Goal: Task Accomplishment & Management: Complete application form

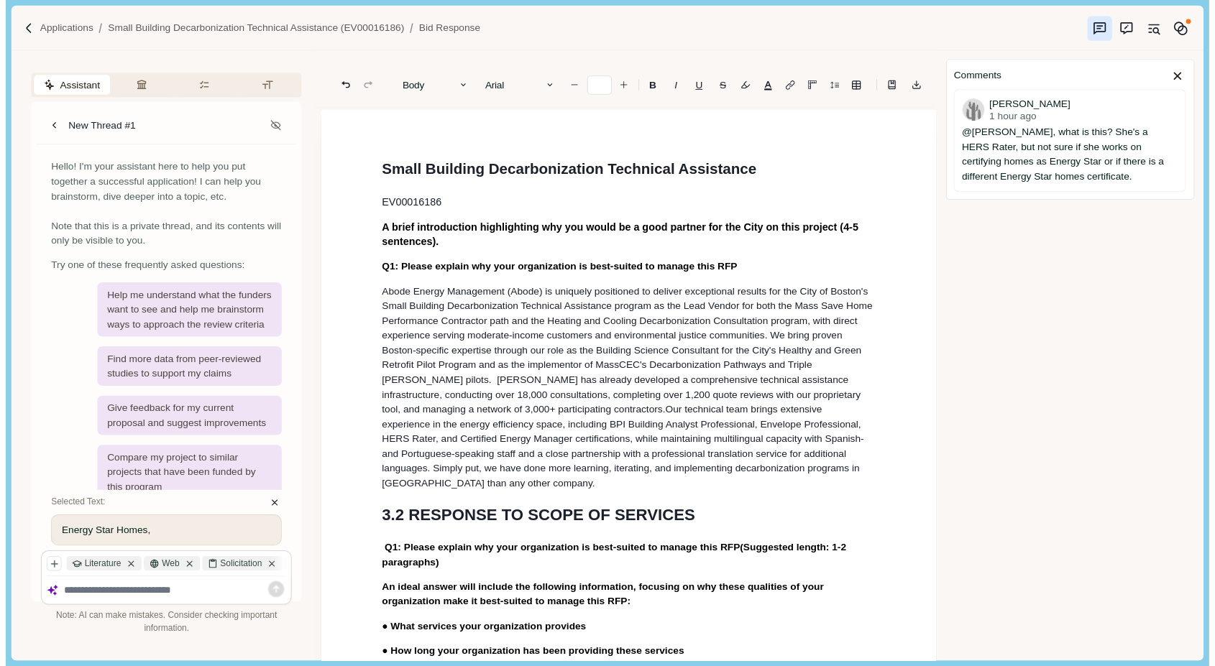
scroll to position [1786, 0]
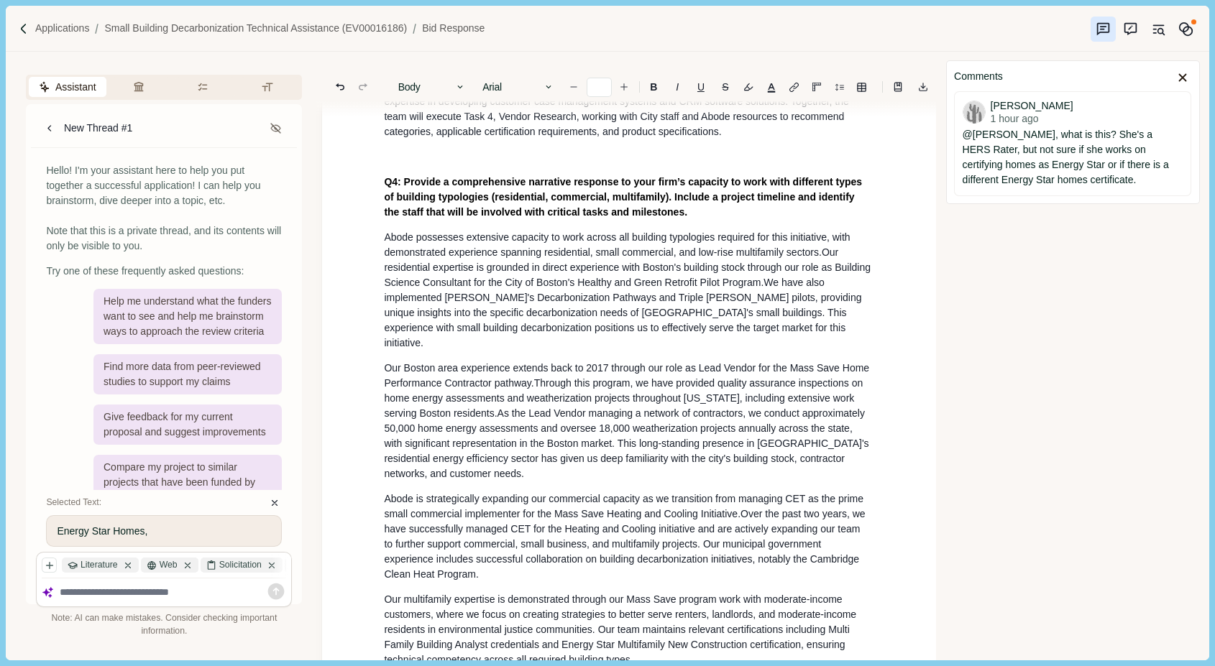
click at [398, 231] on span "Abode possesses extensive capacity to work across all building typologies requi…" at bounding box center [618, 244] width 469 height 27
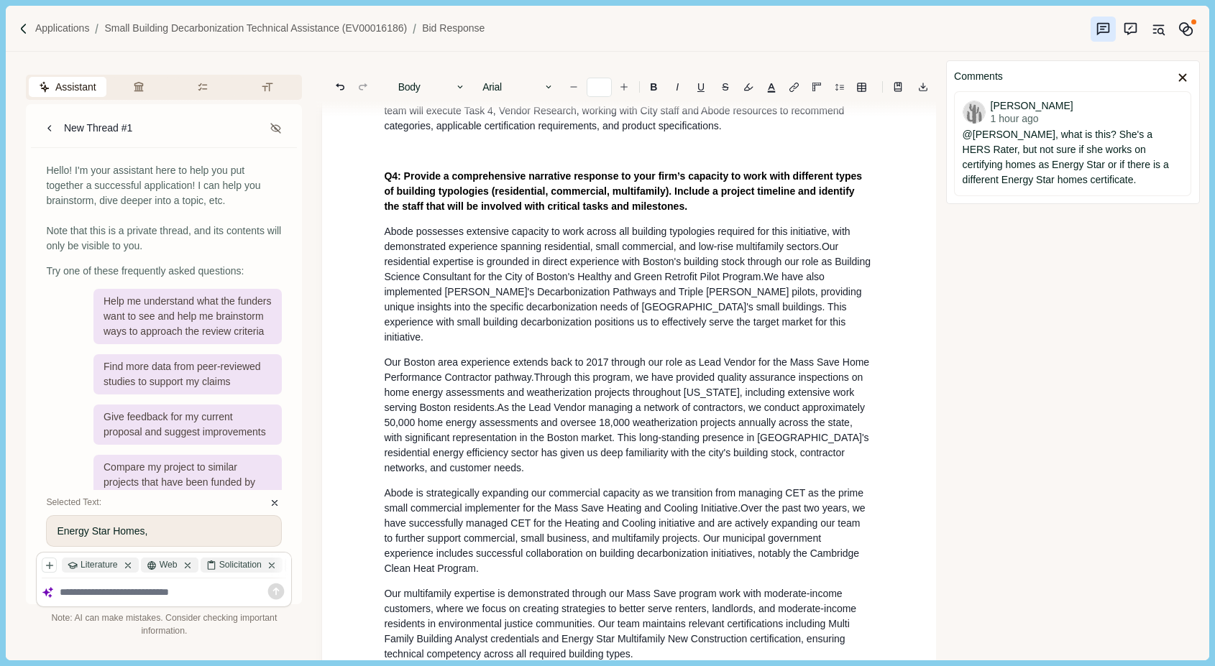
scroll to position [1789, 0]
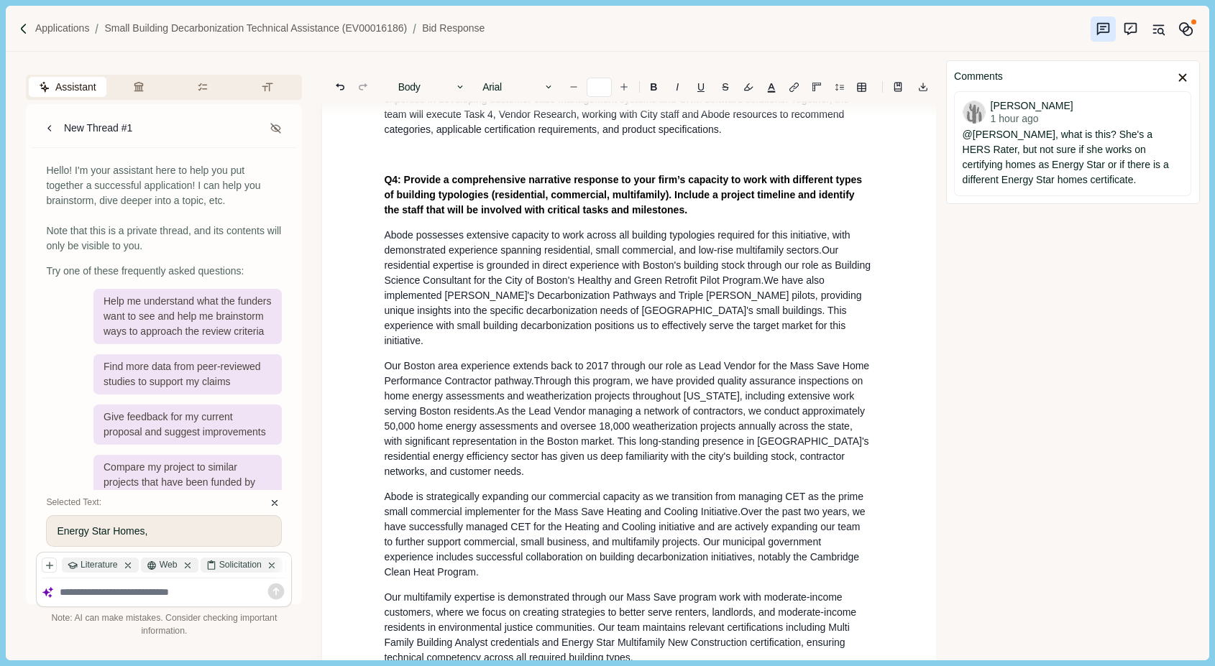
click at [420, 229] on span "Abode possesses extensive capacity to work across all building typologies requi…" at bounding box center [618, 242] width 469 height 27
click at [465, 280] on span "We have also implemented [PERSON_NAME]'s Decarbonization Pathways and Triple [P…" at bounding box center [624, 311] width 480 height 72
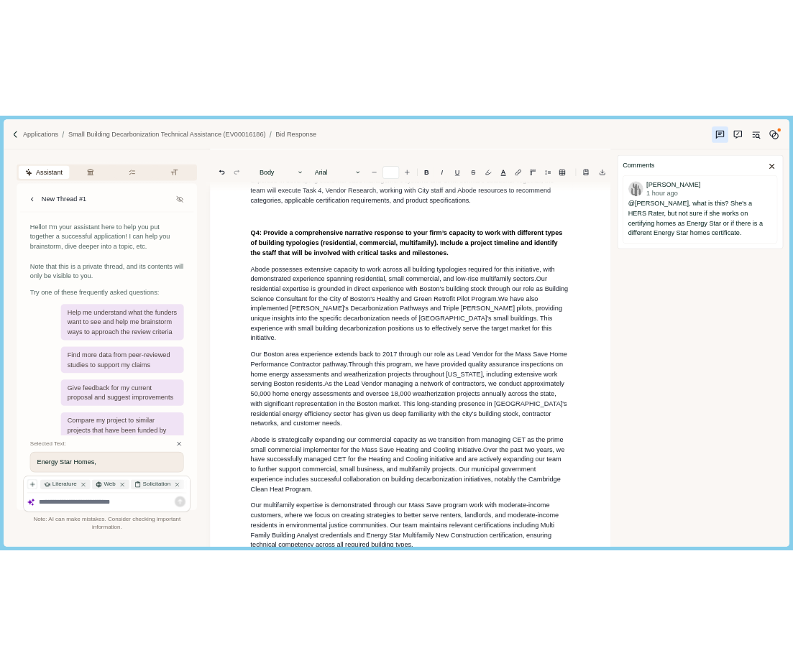
scroll to position [1800, 0]
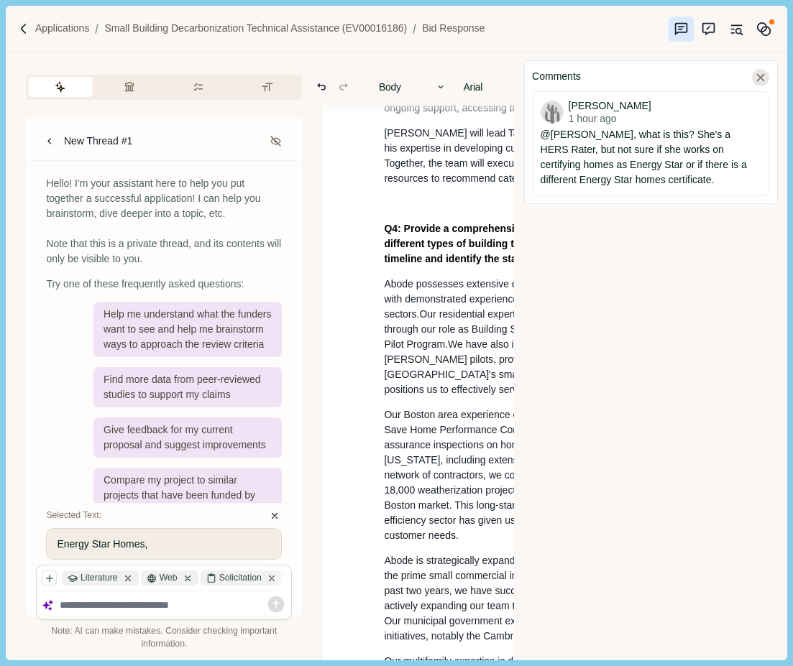
click at [762, 81] on icon at bounding box center [760, 77] width 13 height 13
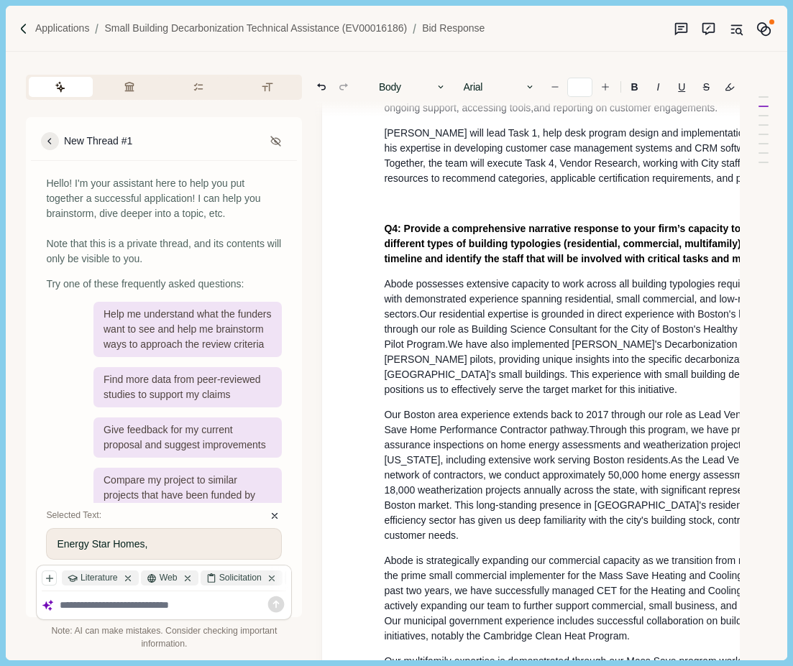
click at [47, 142] on icon at bounding box center [49, 141] width 4 height 6
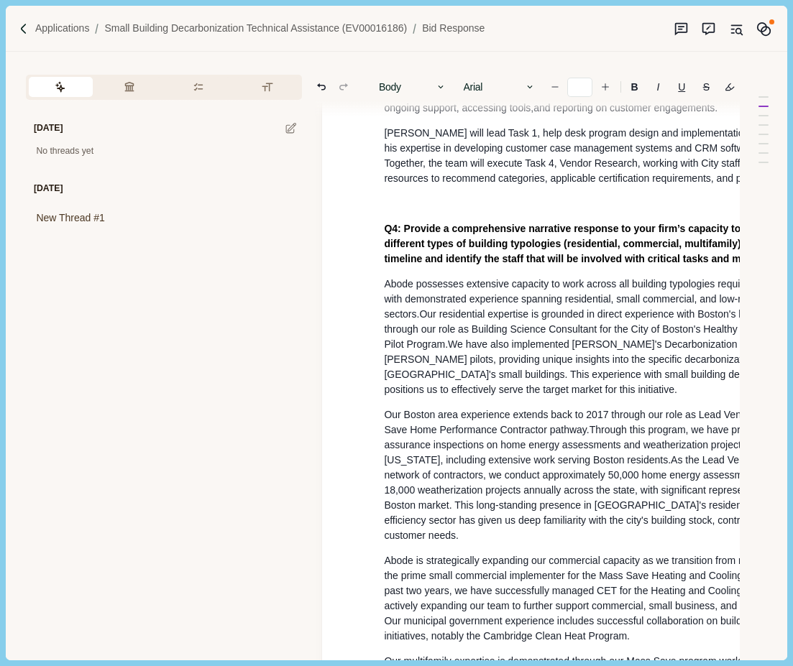
drag, startPoint x: 321, startPoint y: 168, endPoint x: 188, endPoint y: 177, distance: 134.0
click at [186, 177] on div "[DATE] No threads yet [DATE] New Thread #1 Section: General Questions You must …" at bounding box center [372, 356] width 733 height 608
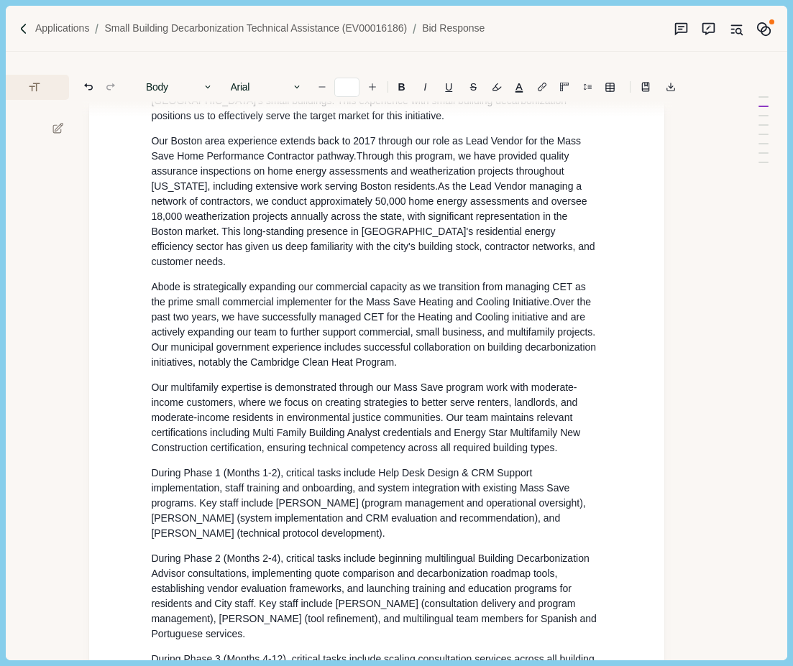
scroll to position [2076, 233]
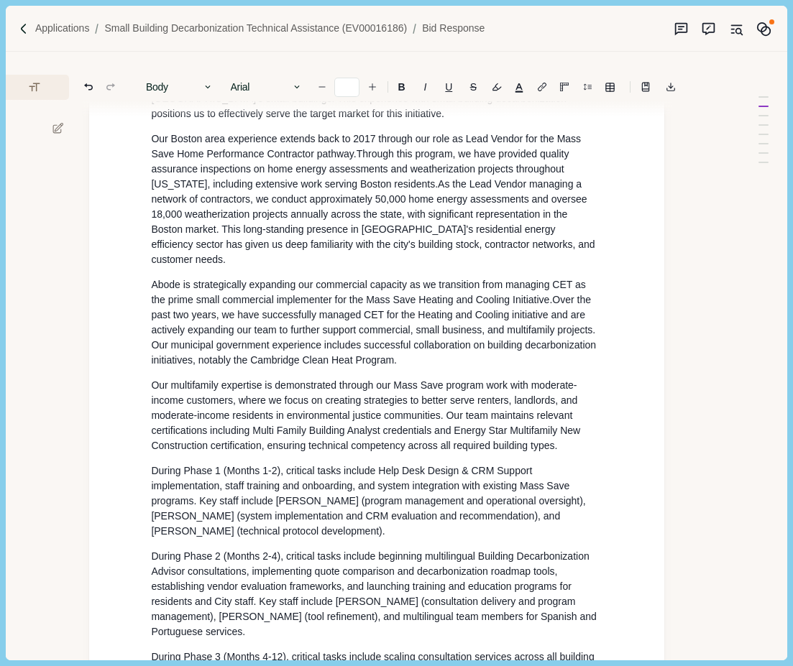
click at [207, 160] on span "Our Boston area experience extends back to 2017 through our role as Lead Vendor…" at bounding box center [367, 146] width 433 height 27
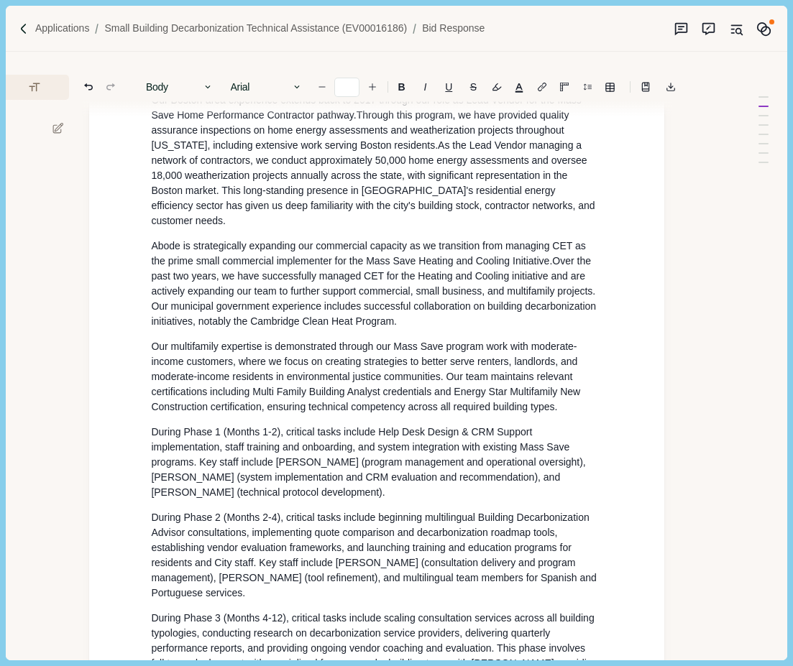
scroll to position [2114, 233]
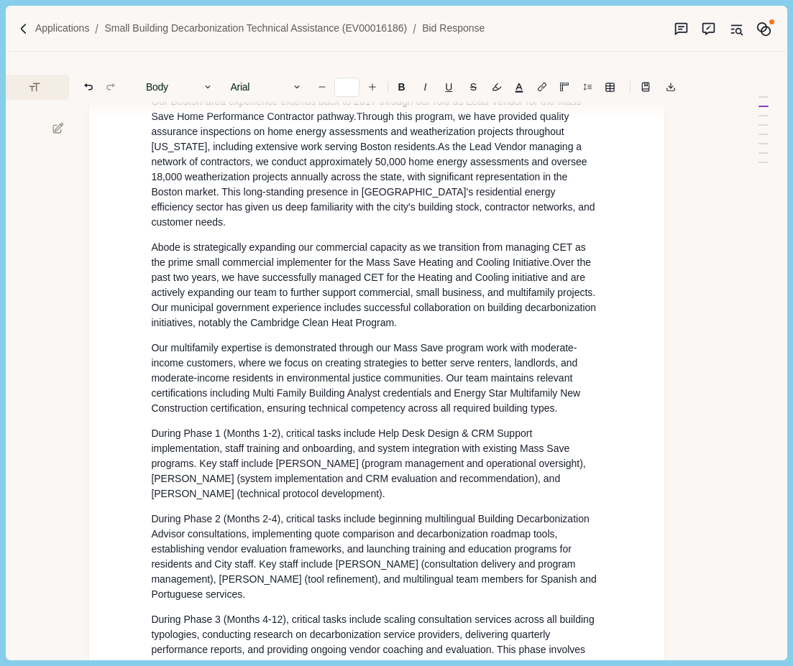
click at [432, 152] on span "Through this program, we have provided quality assurance inspections on home en…" at bounding box center [361, 132] width 421 height 42
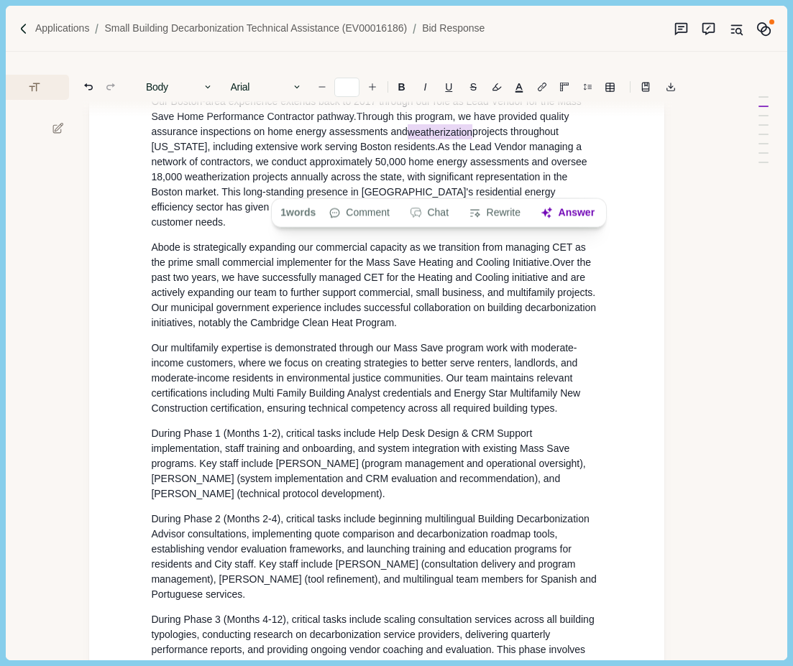
click at [482, 228] on span ", with significant representation in the Boston market. This long-standing pres…" at bounding box center [374, 199] width 446 height 57
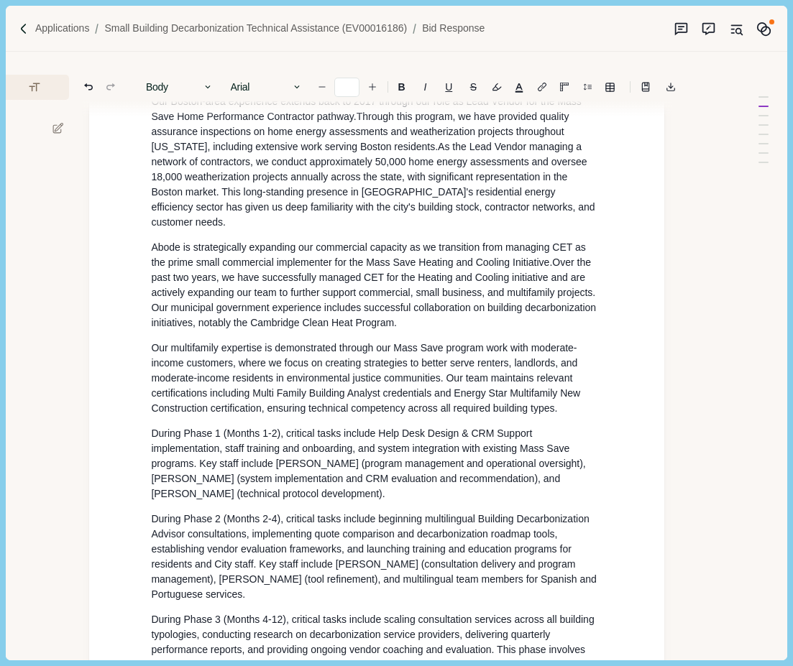
scroll to position [2114, 233]
click at [287, 182] on span "As the Lead Vendor managing a network of contractors, we conduct approximately …" at bounding box center [370, 161] width 439 height 42
click at [287, 182] on span "As the Lead Vendor managing a network of contractors, we conduct approximately …" at bounding box center [368, 161] width 434 height 42
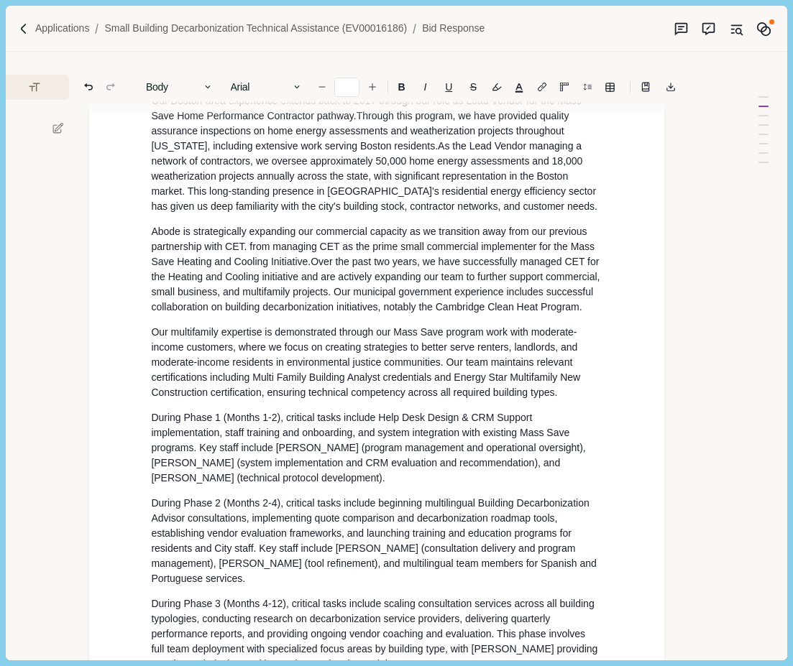
click at [460, 398] on span "Our multifamily expertise is demonstrated through our Mass Save program work wi…" at bounding box center [367, 362] width 432 height 72
click at [244, 267] on span "Abode is strategically expanding our commercial capacity as we transition away …" at bounding box center [374, 247] width 446 height 42
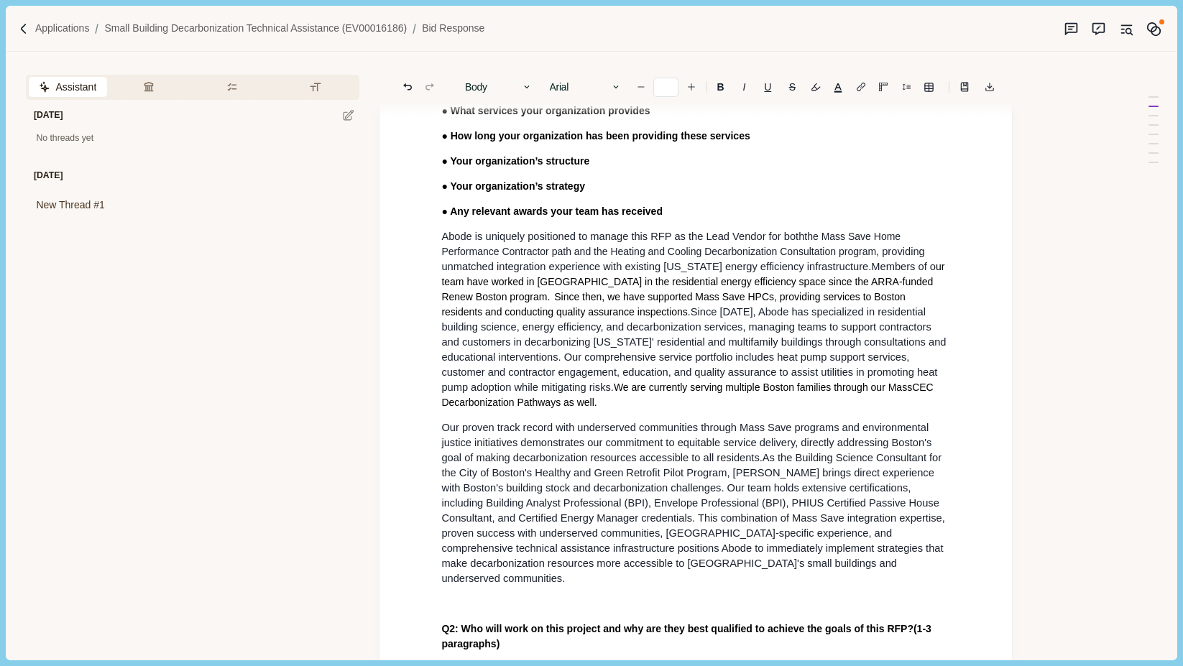
scroll to position [0, 0]
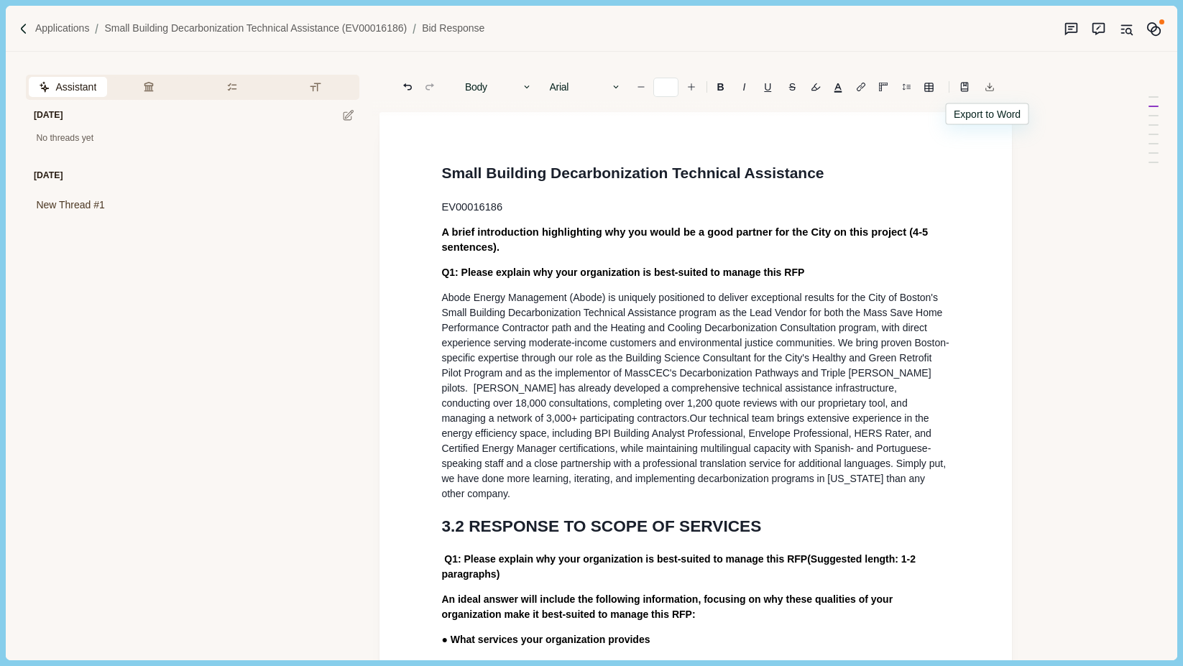
click at [992, 91] on icon "Export to docx" at bounding box center [990, 87] width 10 height 10
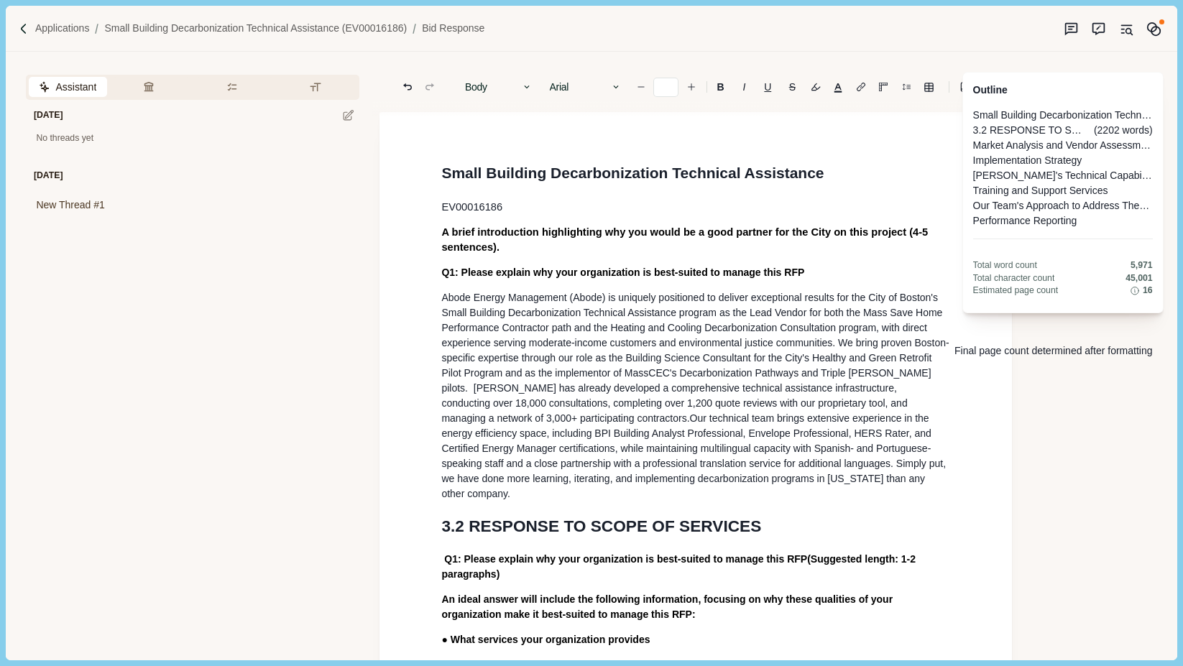
click at [1135, 298] on icon at bounding box center [1135, 291] width 10 height 13
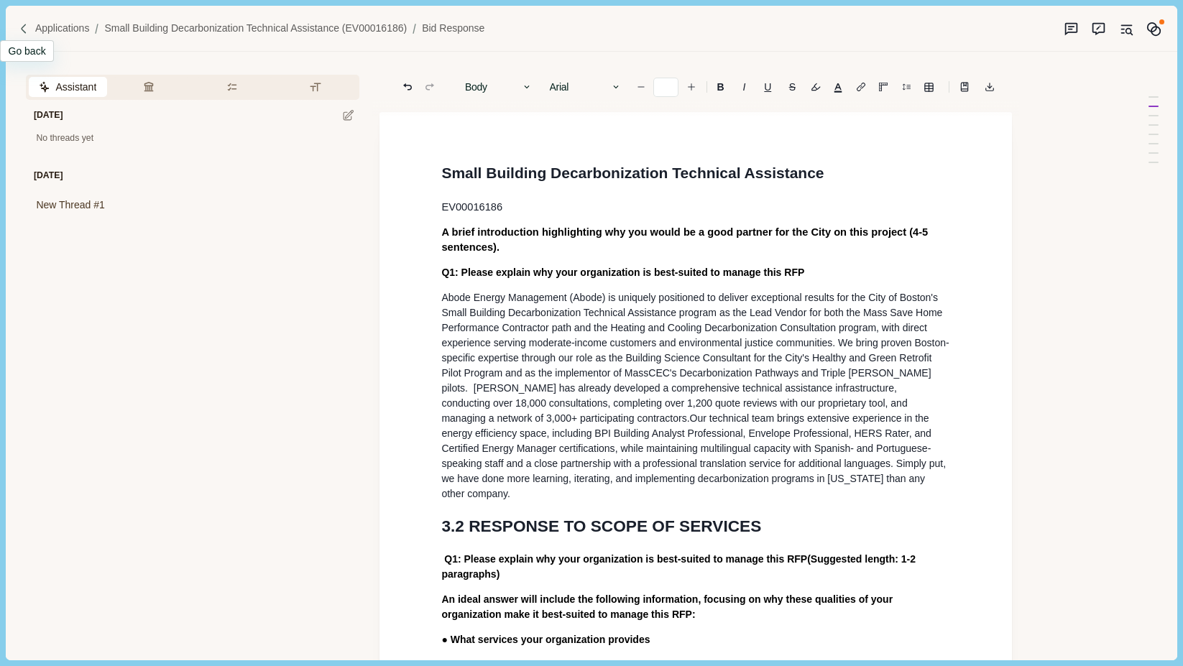
click at [27, 27] on img at bounding box center [24, 29] width 12 height 12
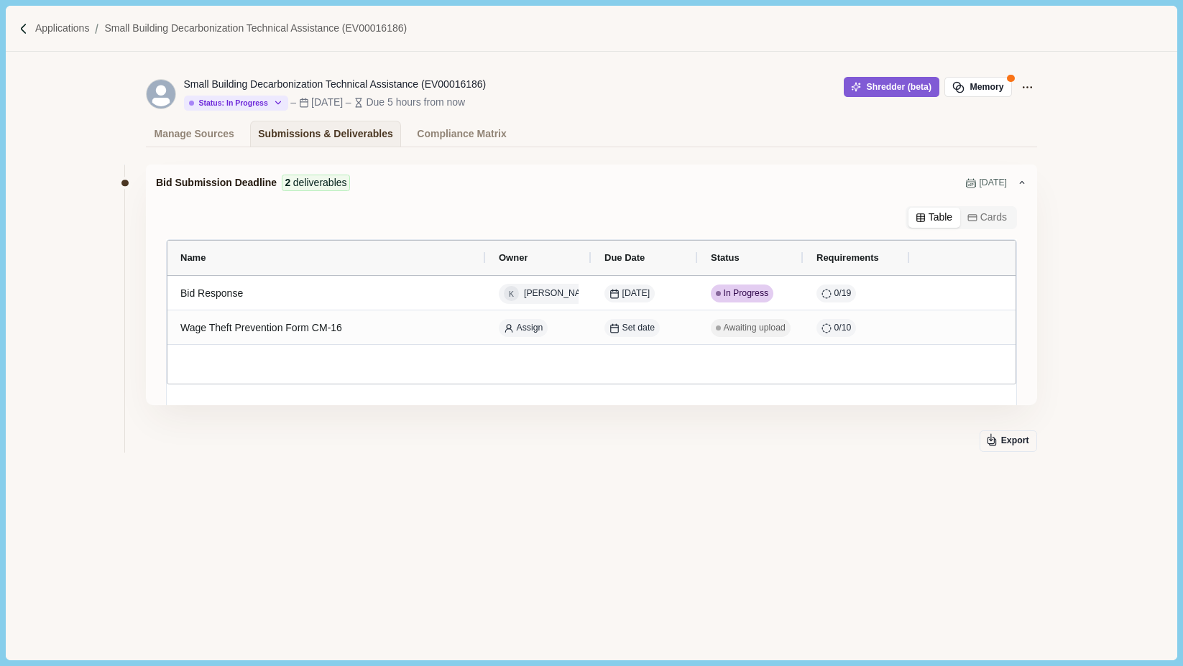
click at [978, 219] on button "Cards" at bounding box center [987, 218] width 55 height 20
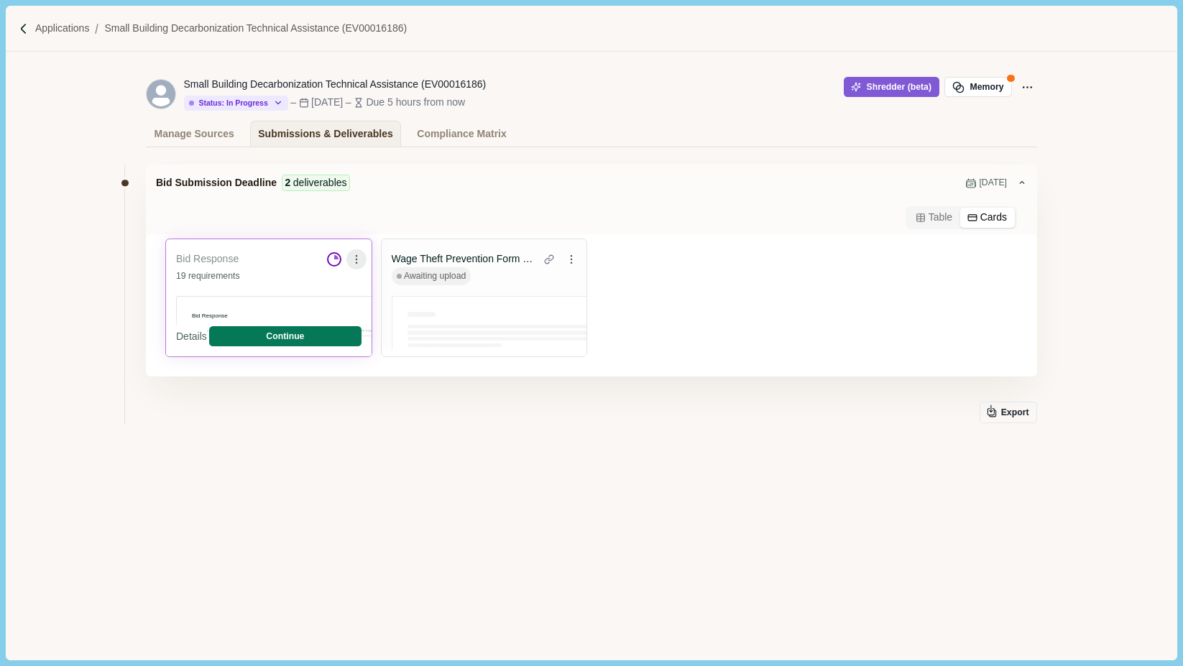
click at [357, 261] on icon at bounding box center [357, 259] width 10 height 10
click at [357, 260] on icon at bounding box center [356, 259] width 1 height 1
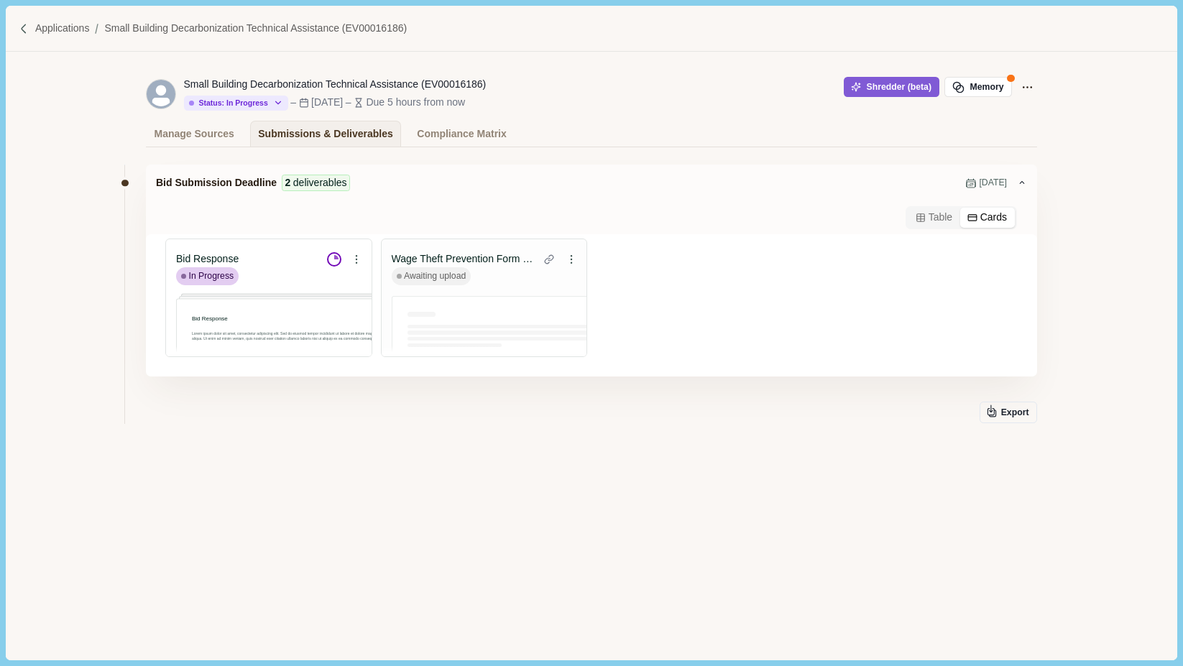
click at [21, 27] on img at bounding box center [24, 29] width 12 height 12
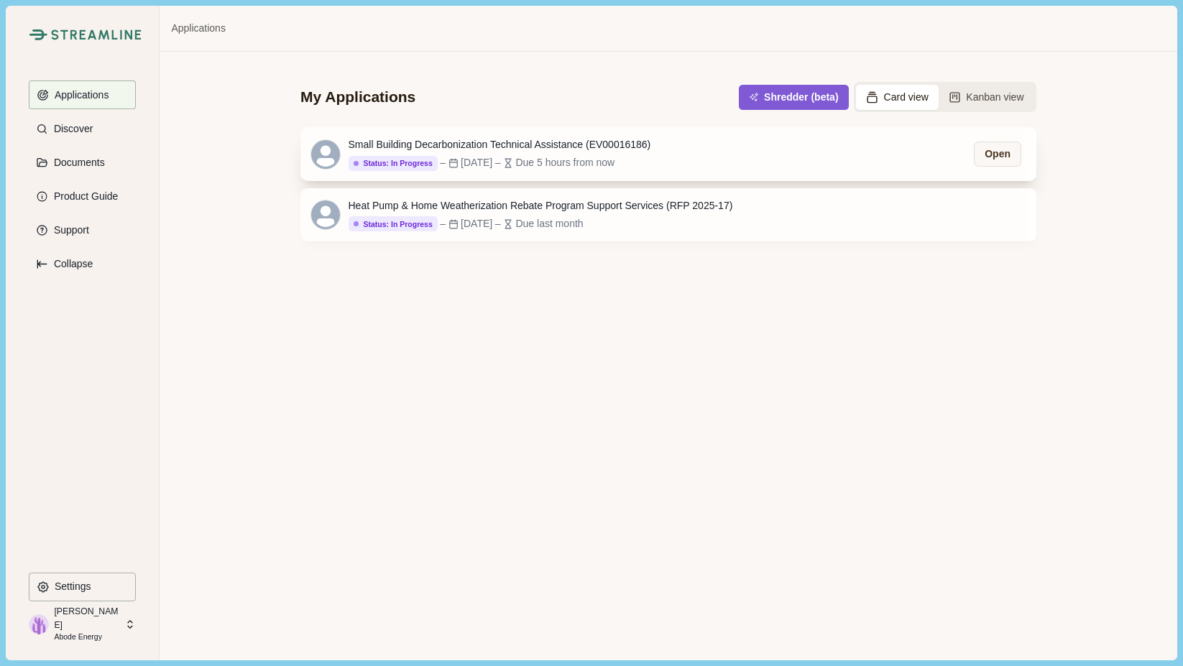
click at [525, 144] on div "Small Building Decarbonization Technical Assistance (EV00016186)" at bounding box center [500, 144] width 303 height 15
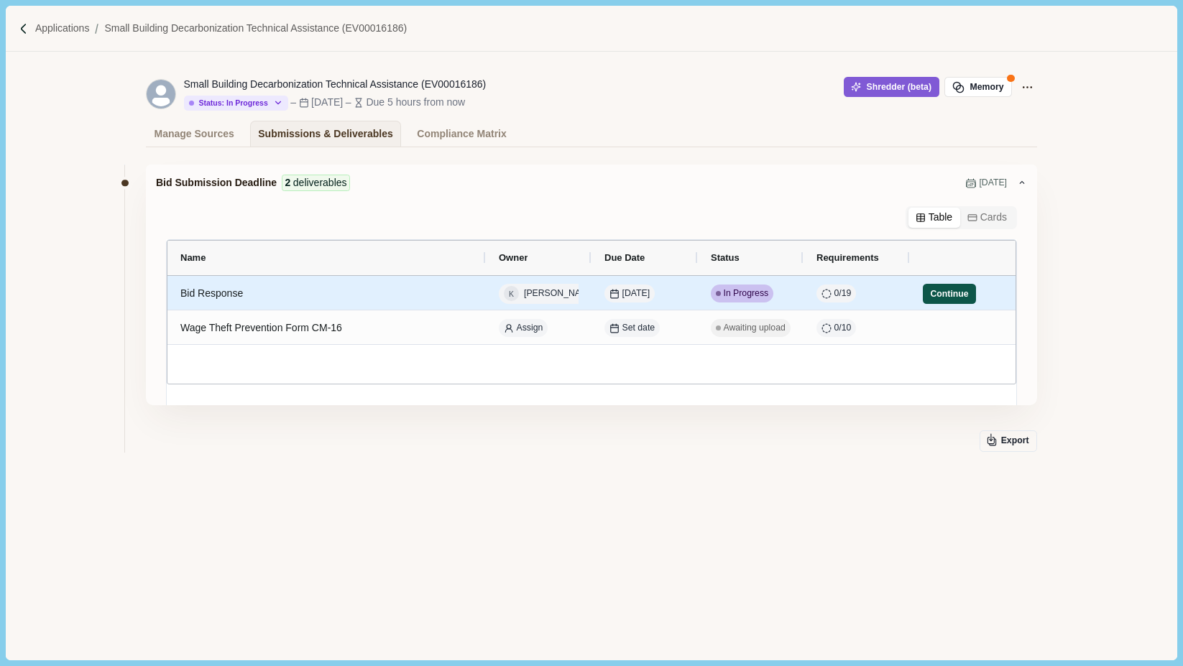
click at [958, 297] on button "Continue" at bounding box center [949, 294] width 53 height 20
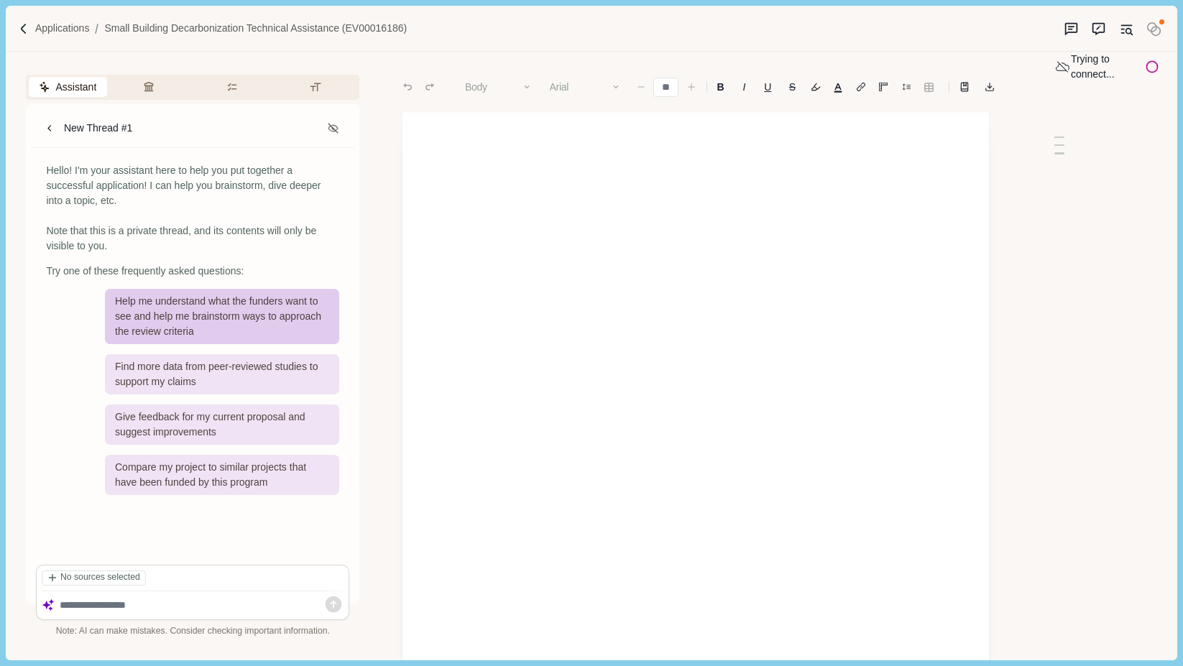
type input "**"
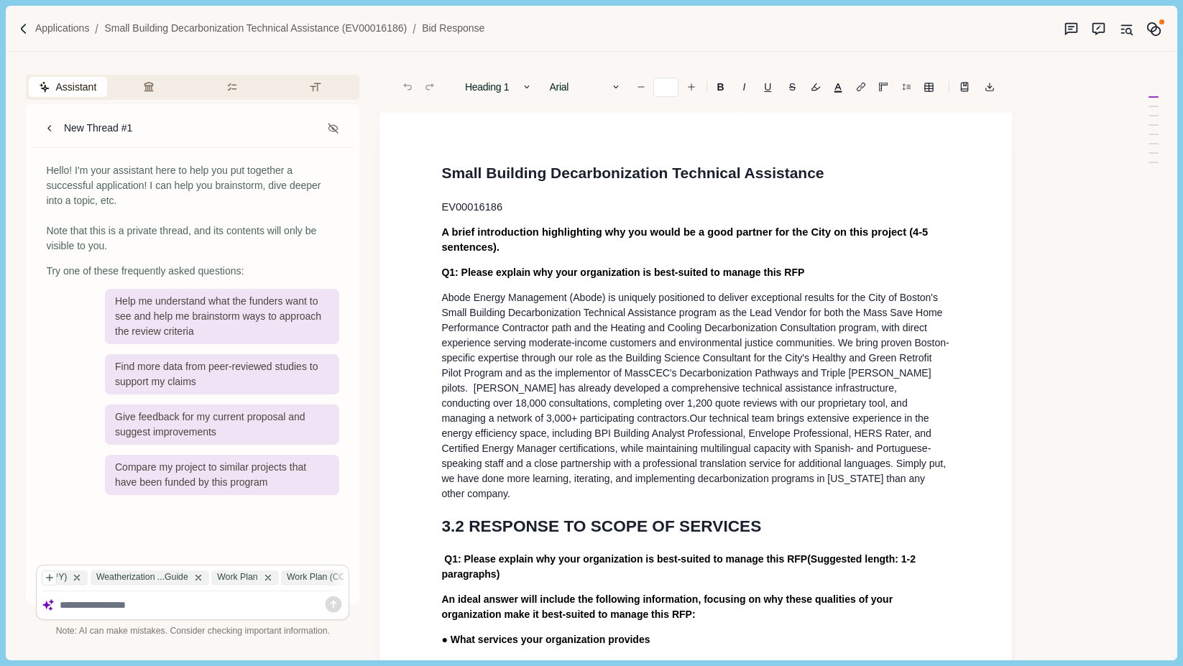
scroll to position [0, 2971]
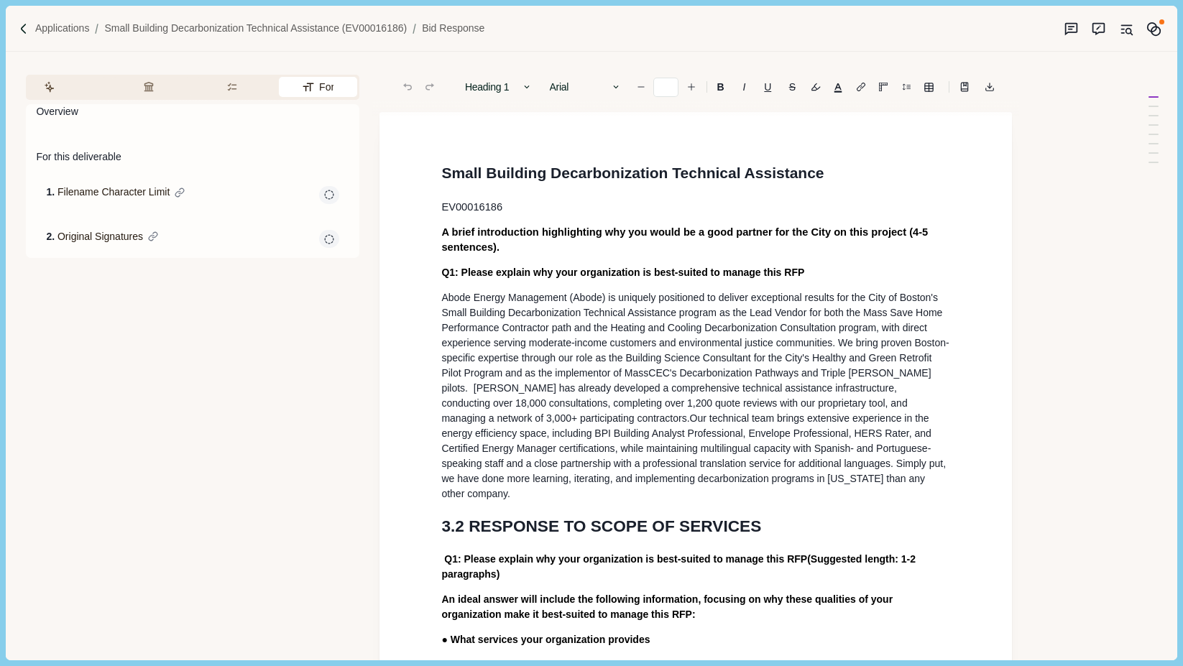
click at [313, 91] on button "Formatting" at bounding box center [318, 87] width 78 height 20
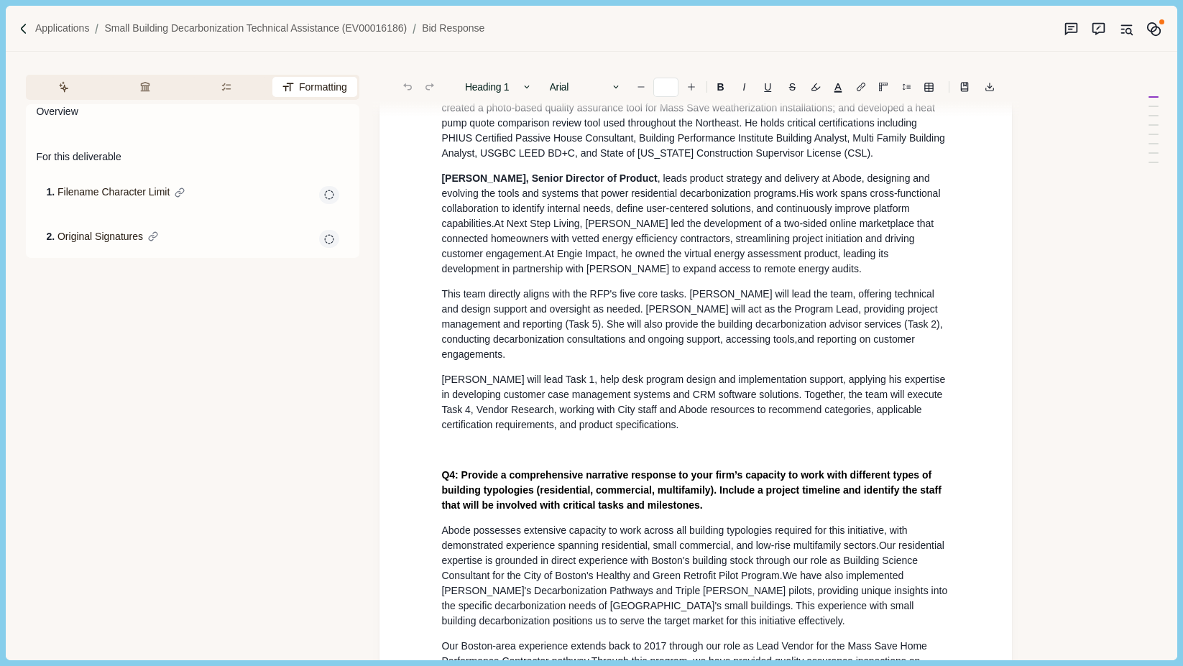
scroll to position [1808, 0]
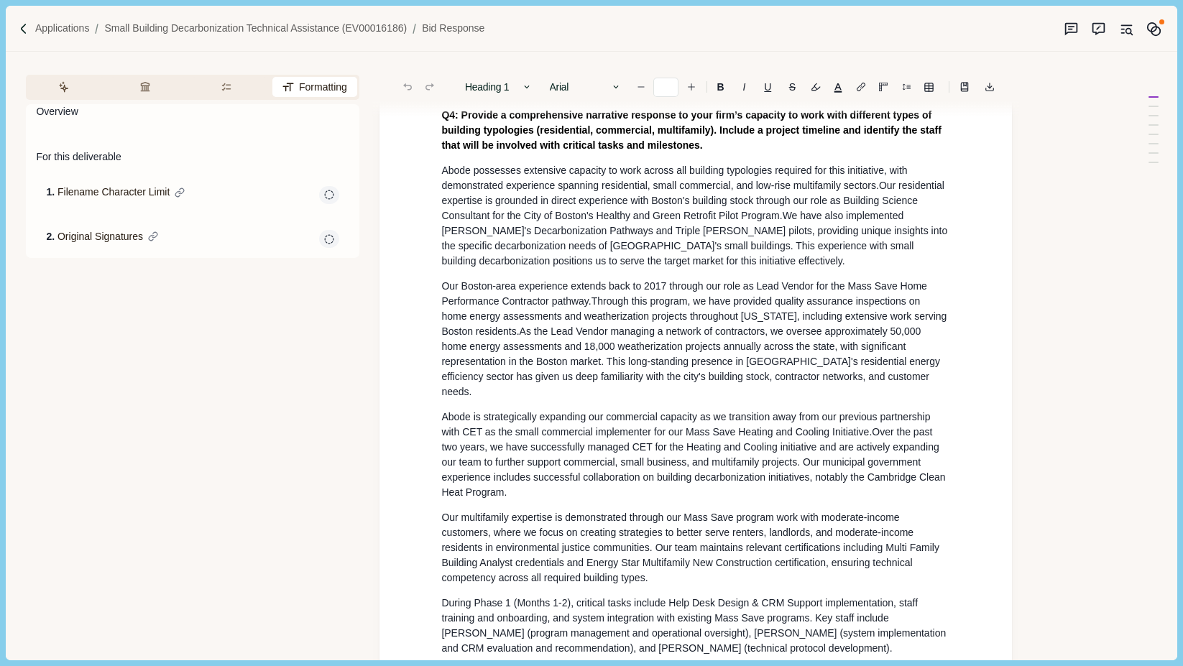
click at [641, 426] on span "Abode is strategically expanding our commercial capacity as we transition away …" at bounding box center [687, 424] width 492 height 27
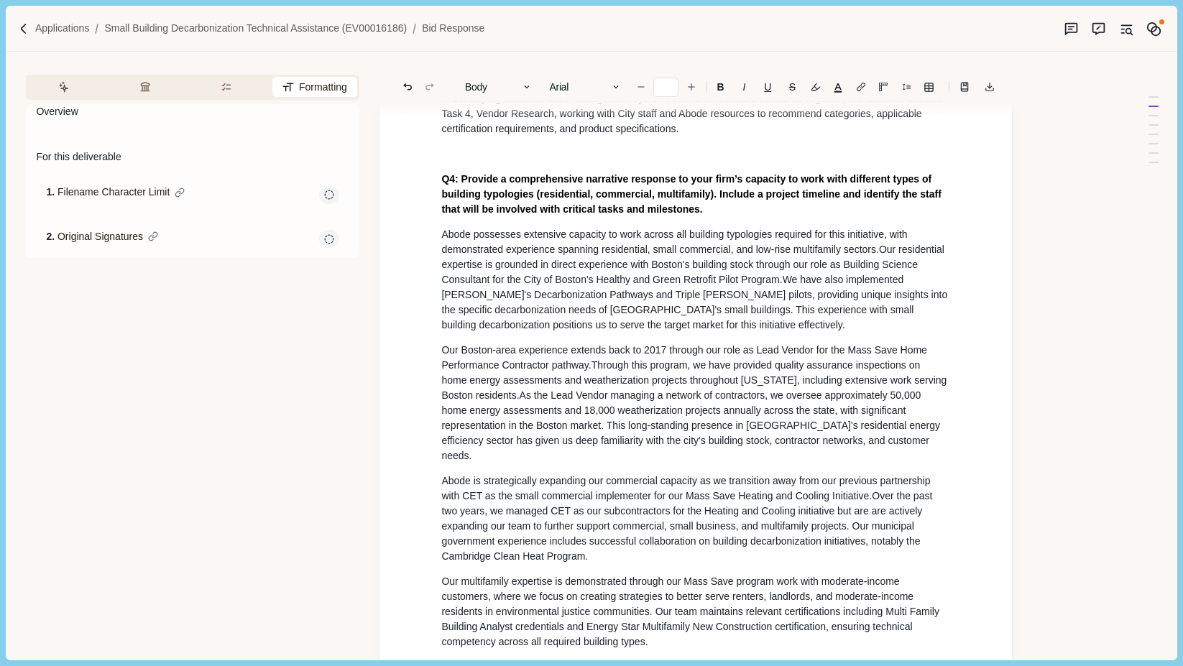
scroll to position [1745, 0]
click at [825, 505] on span "Over the past two years, we managed CET as our subcontractors for the Heating a…" at bounding box center [688, 526] width 494 height 72
click at [868, 504] on span "Over the past two years, we managed CET as our subcontractors for the Heating a…" at bounding box center [688, 526] width 494 height 72
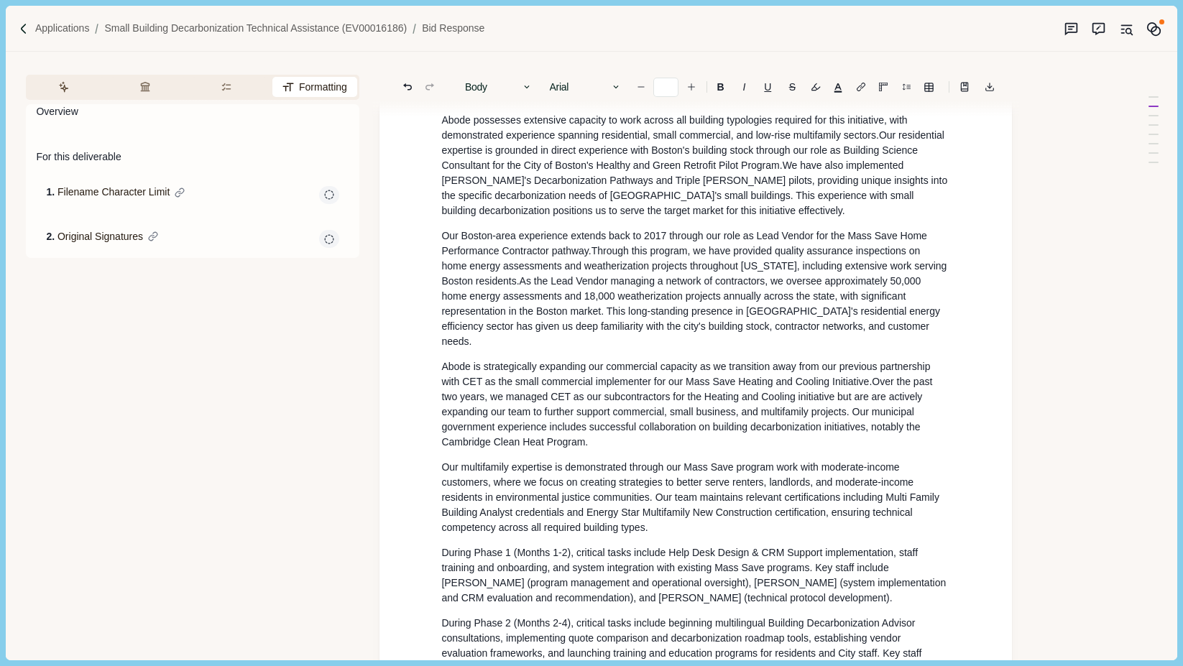
scroll to position [1860, 0]
click at [881, 387] on span "Over the past two years, we managed CET as our subcontractors for the Heating a…" at bounding box center [688, 411] width 494 height 72
click at [848, 405] on span "Over the past two years, we managed CET as our subcontractors for the Heating a…" at bounding box center [688, 411] width 494 height 72
click at [845, 403] on span "Over the past two years, we managed CET as our subcontractors for the Heating a…" at bounding box center [688, 411] width 494 height 72
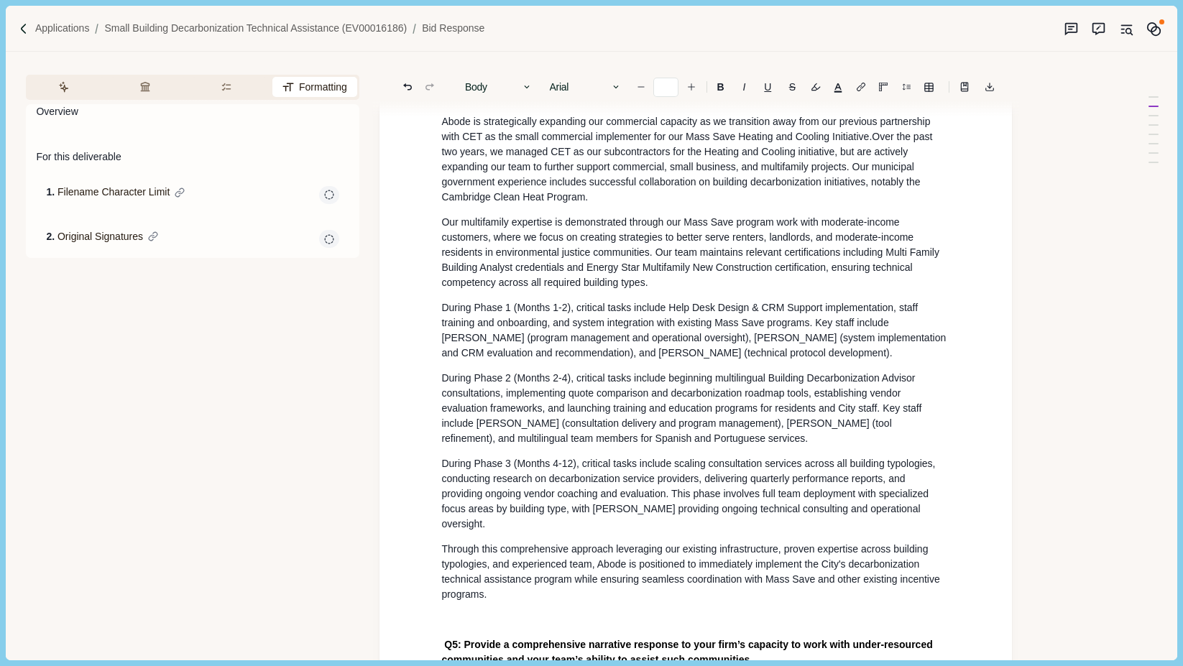
scroll to position [2124, 0]
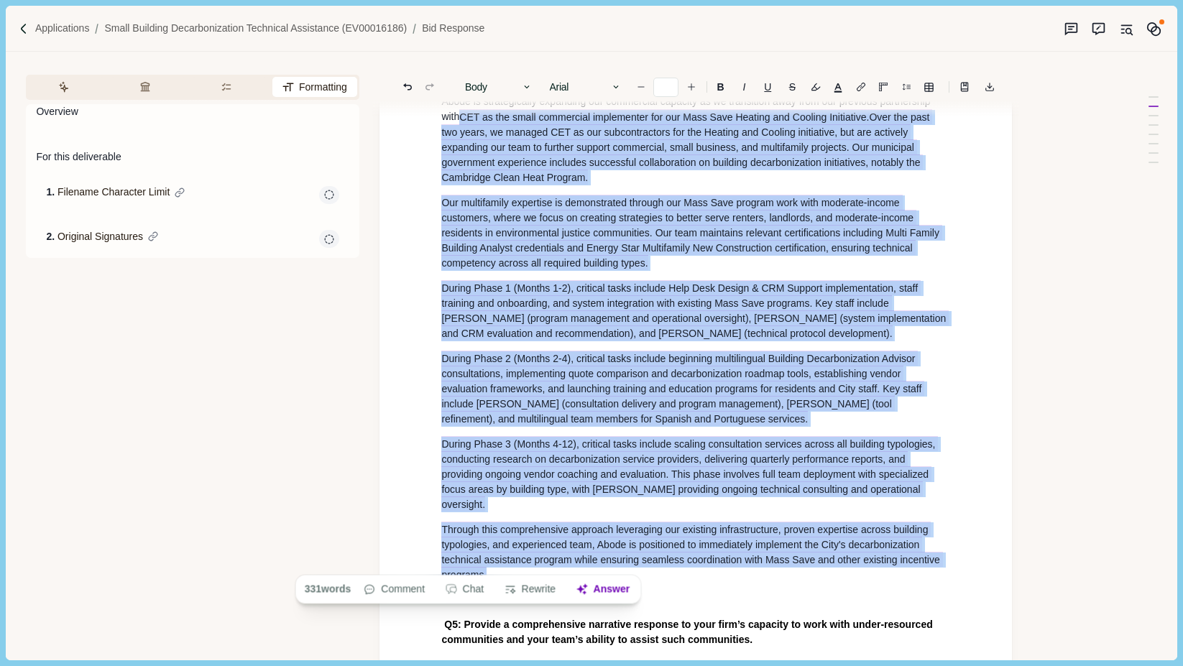
drag, startPoint x: 505, startPoint y: 564, endPoint x: 459, endPoint y: 106, distance: 461.0
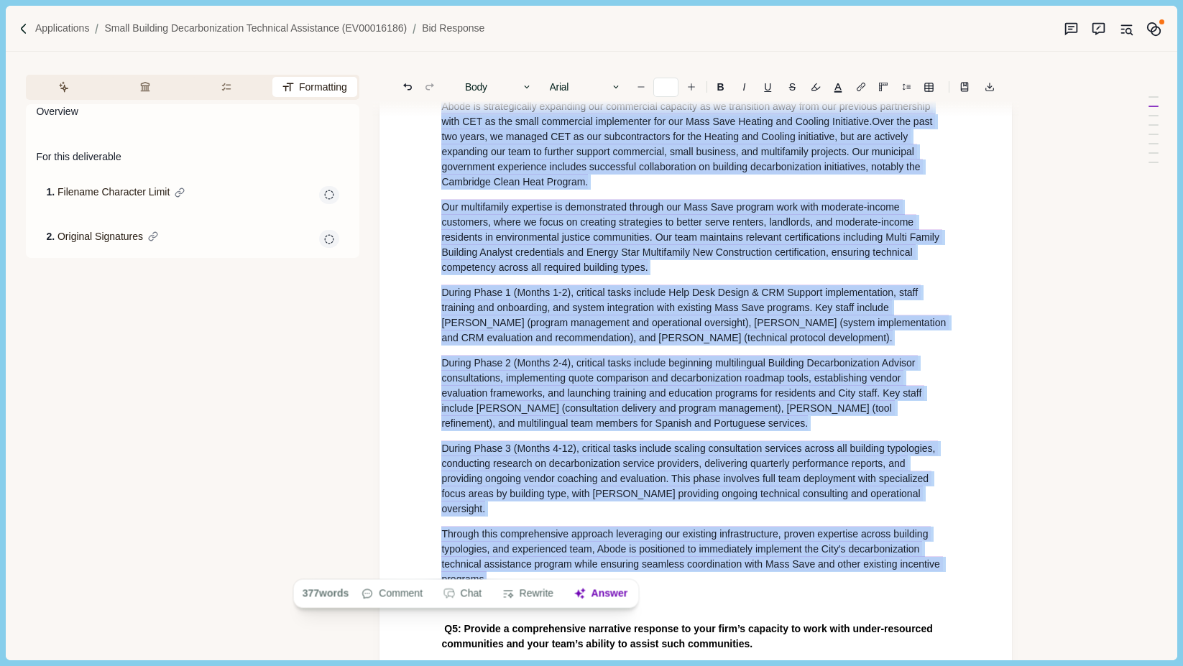
scroll to position [1805, 0]
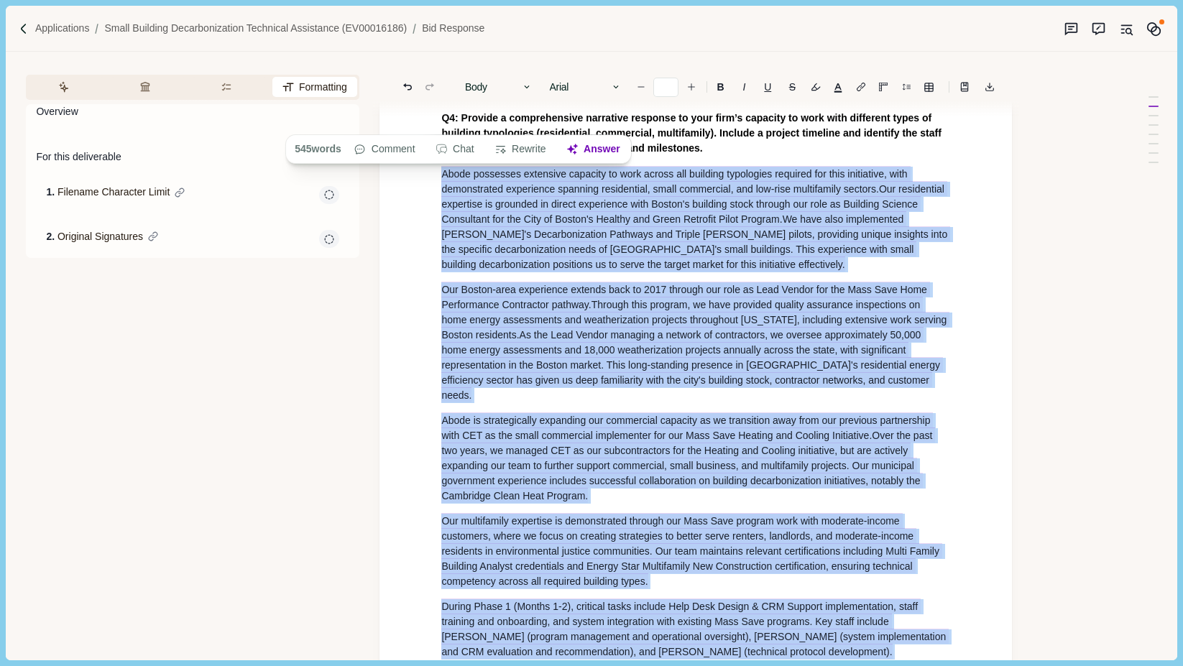
copy div "Abode possesses extensive capacity to work across all building typologies requi…"
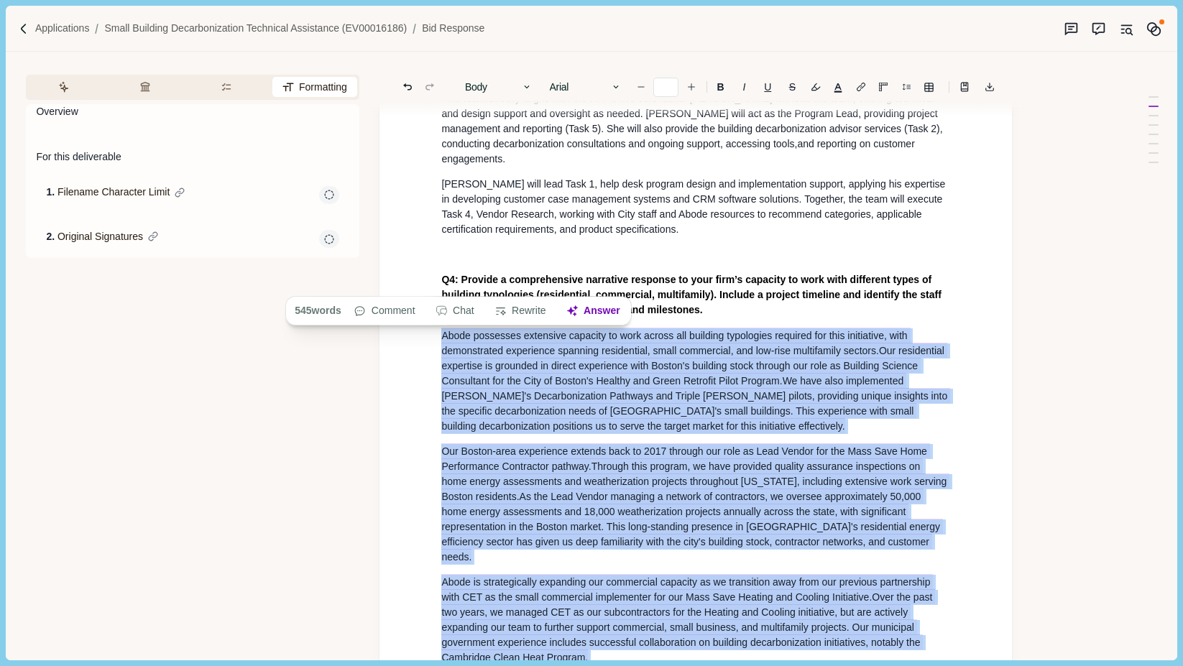
scroll to position [1643, 0]
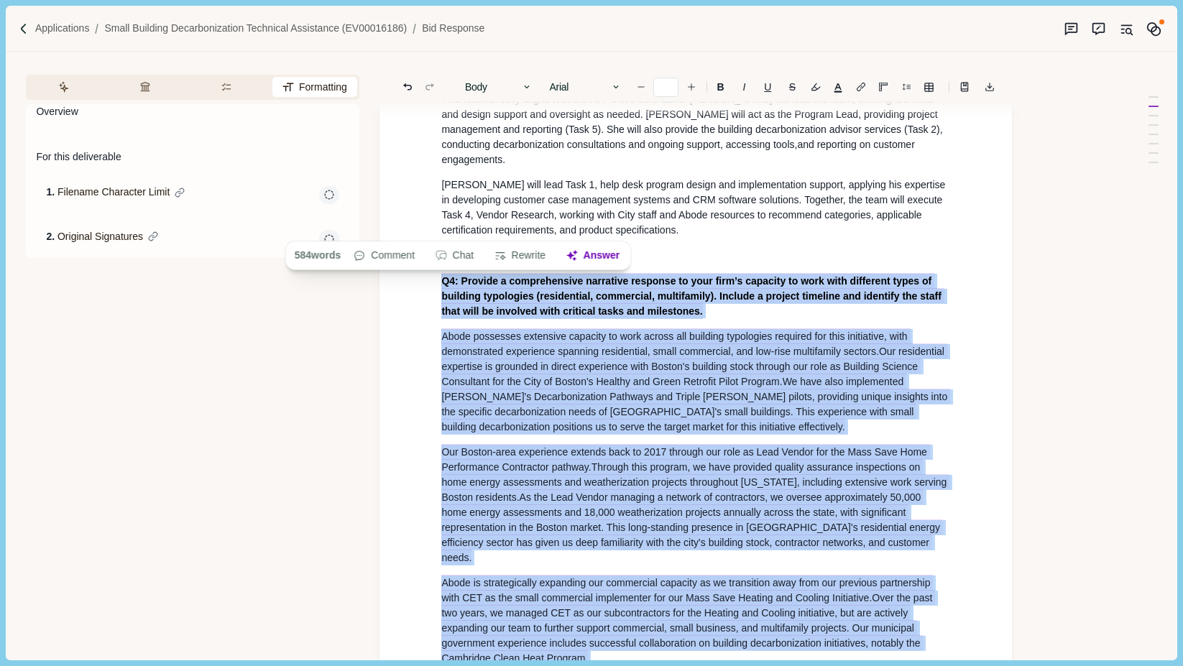
copy div "L9: Ipsumdo s ametconsectet adipiscin elitsedd ei temp inci’u laboreet do magn …"
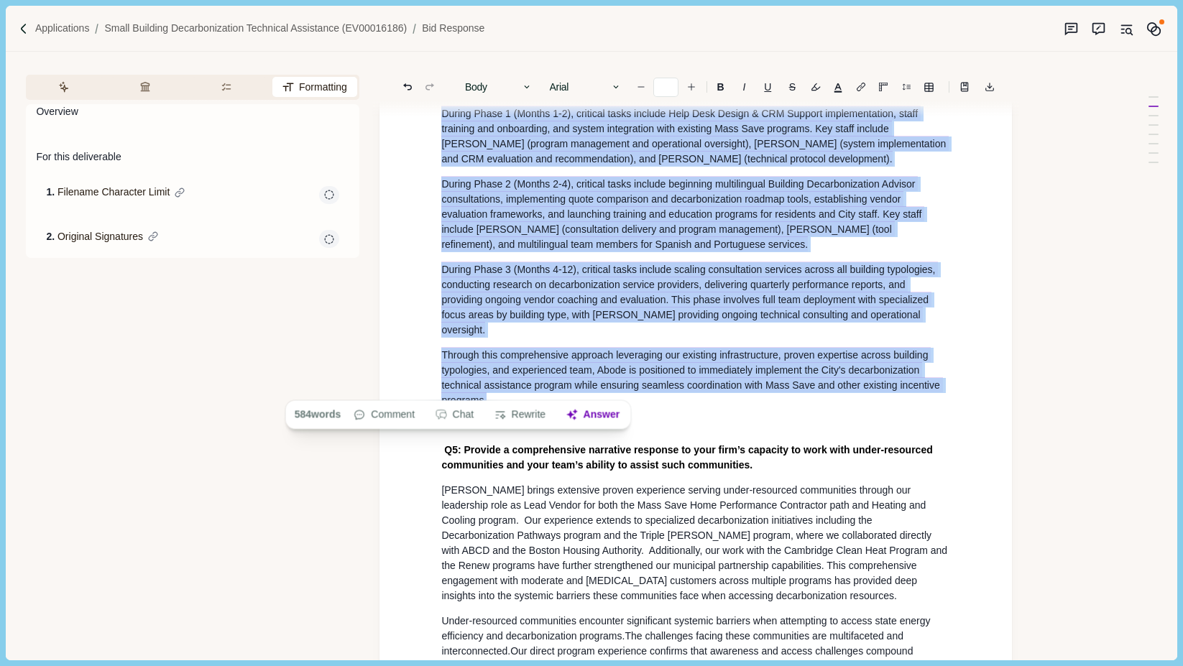
scroll to position [2299, 0]
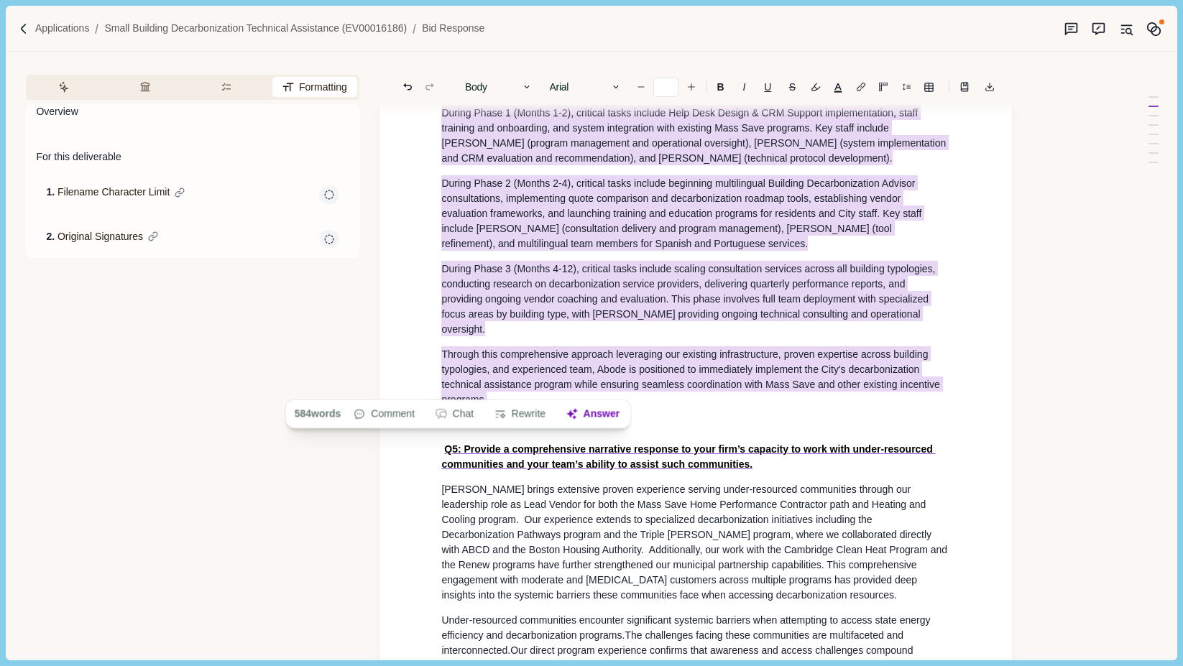
click at [495, 455] on span "Q5: Provide a comprehensive narrative response to your firm’s capacity to work …" at bounding box center [688, 457] width 494 height 27
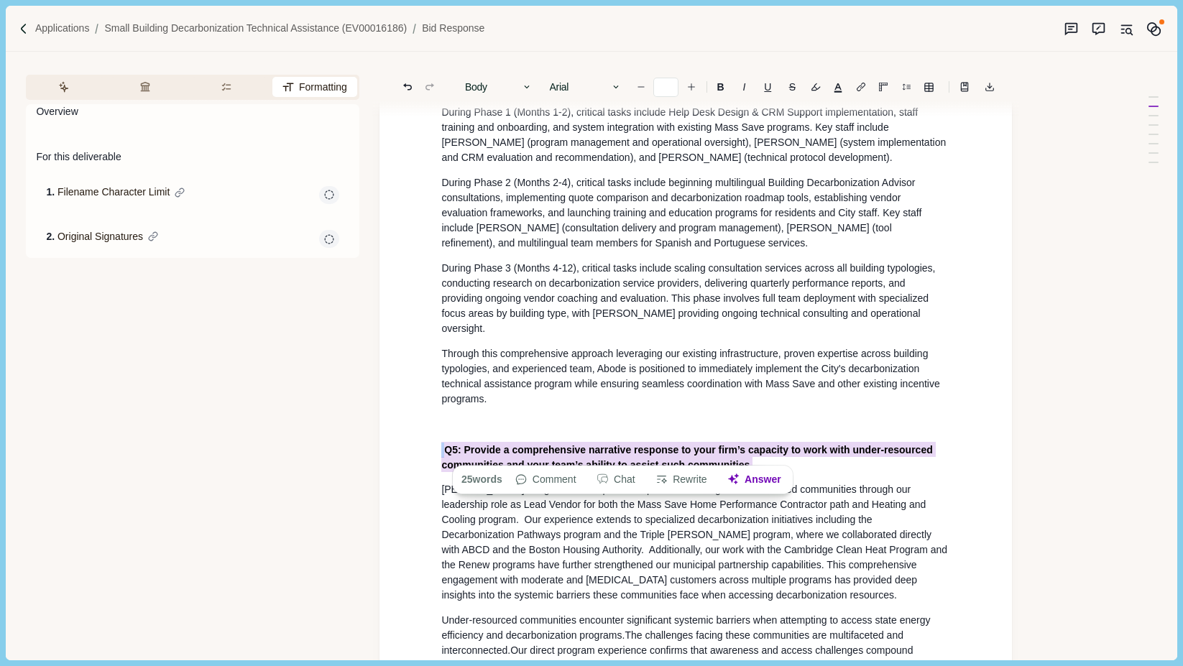
drag, startPoint x: 854, startPoint y: 457, endPoint x: 406, endPoint y: 436, distance: 448.3
copy span
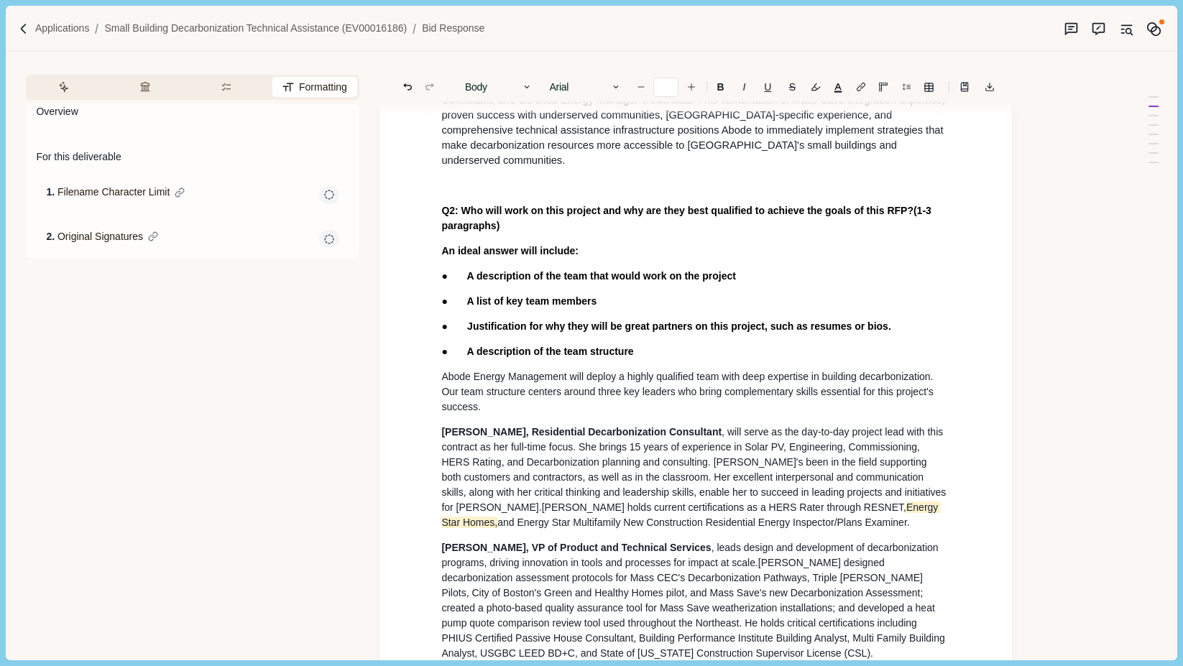
scroll to position [945, 0]
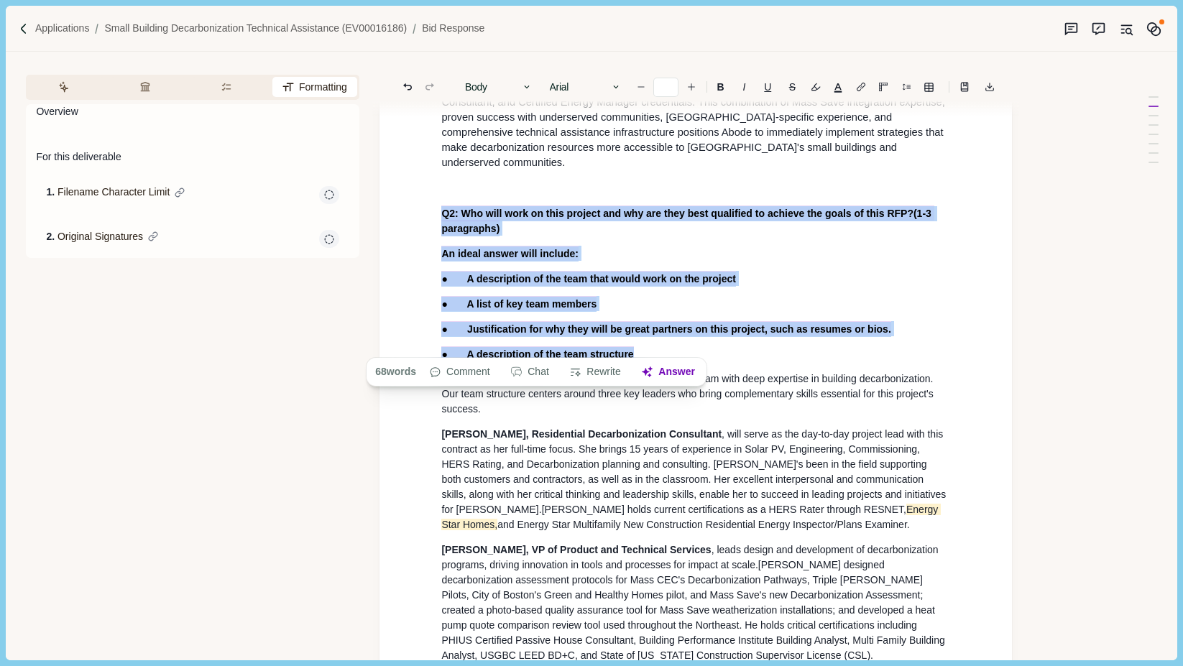
drag, startPoint x: 658, startPoint y: 347, endPoint x: 440, endPoint y: 200, distance: 263.0
copy div "Q 2: Who will work on this project and why are they best qualified to achieve t…"
